Goal: Entertainment & Leisure: Consume media (video, audio)

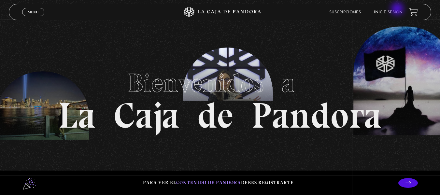
click at [398, 9] on li "Inicie sesión" at bounding box center [388, 12] width 29 height 10
click at [396, 13] on link "Inicie sesión" at bounding box center [388, 12] width 29 height 4
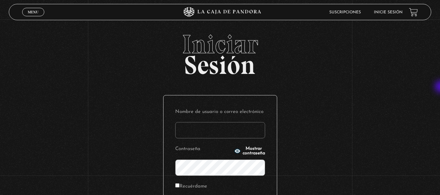
type input "carolmonterob@hotmail.com"
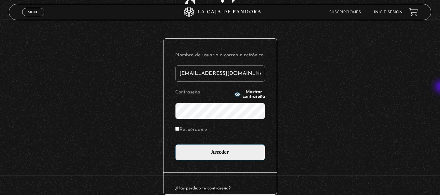
scroll to position [74, 0]
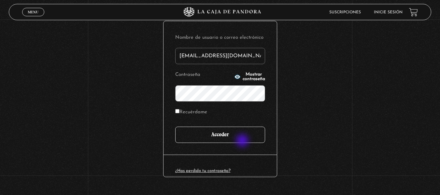
click at [243, 141] on input "Acceder" at bounding box center [220, 135] width 90 height 16
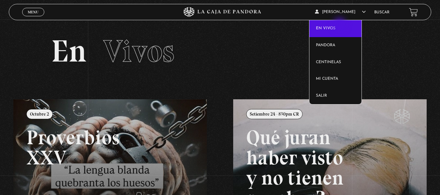
click at [340, 25] on link "En vivos" at bounding box center [335, 28] width 52 height 17
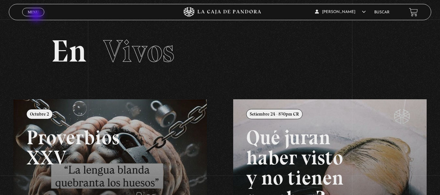
click at [37, 16] on span "Cerrar" at bounding box center [32, 18] width 15 height 5
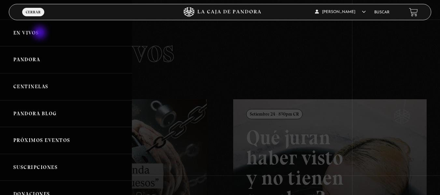
click at [40, 33] on link "En vivos" at bounding box center [66, 33] width 132 height 27
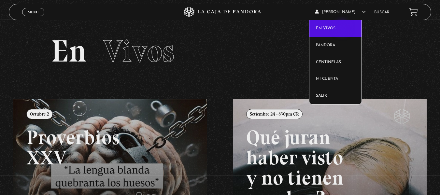
click at [343, 29] on link "En vivos" at bounding box center [335, 28] width 52 height 17
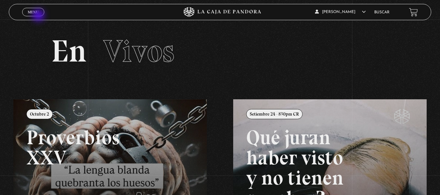
click at [39, 16] on link "Menu Cerrar" at bounding box center [33, 12] width 22 height 8
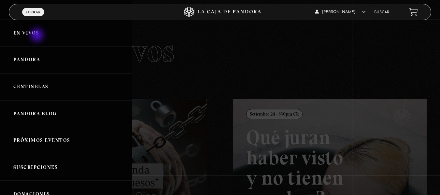
click at [38, 36] on link "En vivos" at bounding box center [66, 33] width 132 height 27
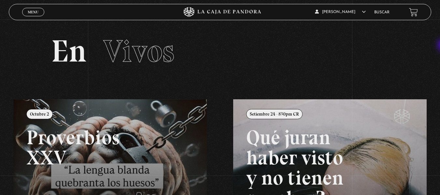
drag, startPoint x: 438, startPoint y: 25, endPoint x: 444, endPoint y: 51, distance: 26.7
click at [439, 51] on html "ingresar al sitio Ver Video Más Información Solicitar Por favor coloque su disp…" at bounding box center [220, 177] width 440 height 355
click at [34, 12] on span "Menu" at bounding box center [33, 12] width 11 height 4
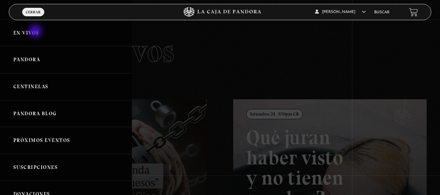
click at [36, 32] on link "En vivos" at bounding box center [66, 33] width 132 height 27
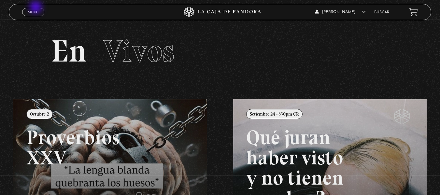
click at [36, 8] on link "Menu Cerrar" at bounding box center [33, 12] width 22 height 8
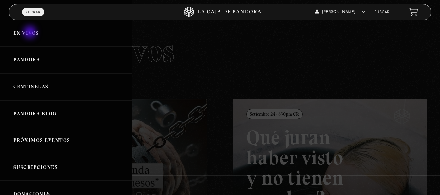
click at [31, 33] on link "En vivos" at bounding box center [66, 33] width 132 height 27
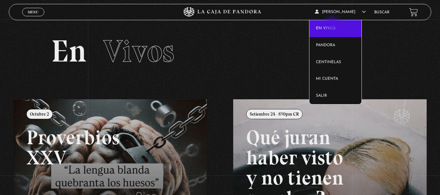
click at [333, 25] on link "En vivos" at bounding box center [335, 28] width 52 height 17
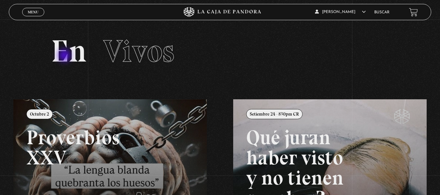
click at [65, 56] on h2 "En Vivos" at bounding box center [220, 51] width 338 height 31
click at [135, 54] on span "Vivos" at bounding box center [138, 51] width 71 height 37
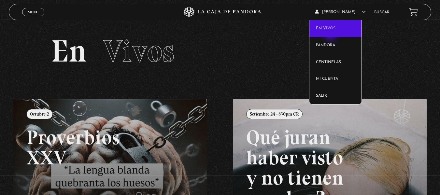
click at [331, 34] on link "En vivos" at bounding box center [335, 28] width 52 height 17
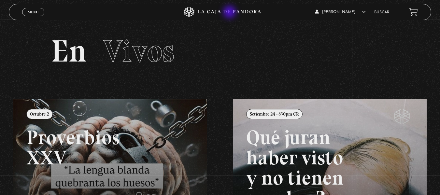
click at [230, 13] on icon at bounding box center [220, 12] width 132 height 10
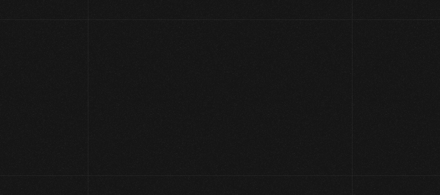
click at [230, 13] on icon at bounding box center [229, 12] width 63 height 4
click at [230, 13] on icon at bounding box center [220, 12] width 132 height 10
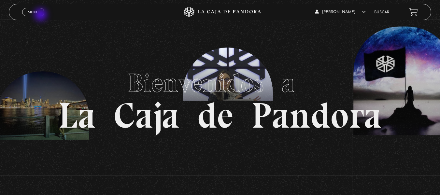
click at [41, 15] on link "Menu Cerrar" at bounding box center [33, 12] width 22 height 8
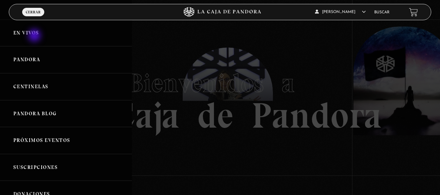
click at [35, 36] on link "En vivos" at bounding box center [66, 33] width 132 height 27
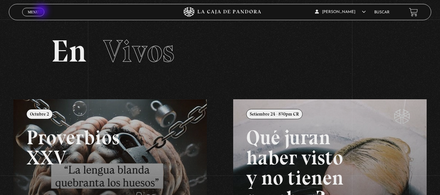
click at [42, 11] on link "Menu Cerrar" at bounding box center [33, 12] width 22 height 8
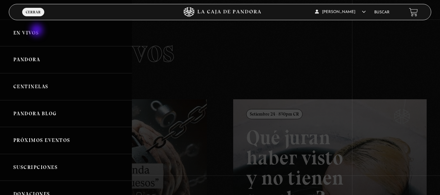
click at [37, 31] on link "En vivos" at bounding box center [66, 33] width 132 height 27
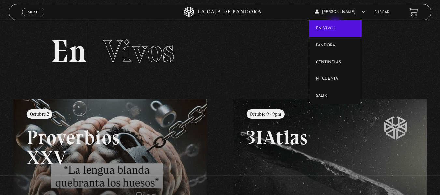
click at [336, 25] on link "En vivos" at bounding box center [335, 28] width 52 height 17
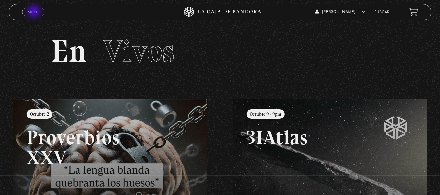
click at [35, 12] on span "Menu" at bounding box center [33, 12] width 11 height 4
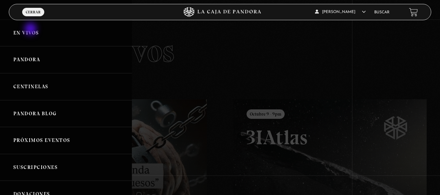
click at [31, 30] on link "En vivos" at bounding box center [66, 33] width 132 height 27
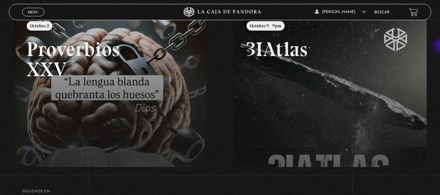
scroll to position [88, 0]
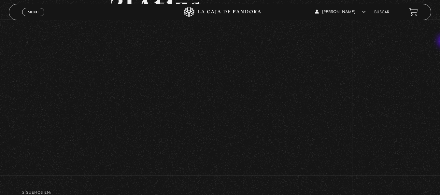
scroll to position [58, 0]
